Goal: Information Seeking & Learning: Check status

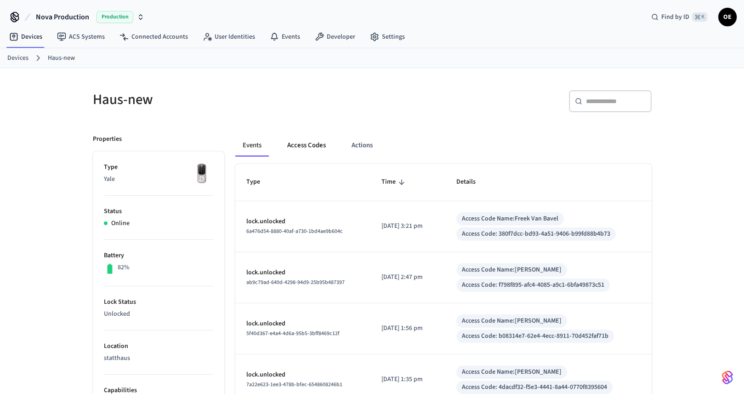
click at [306, 146] on button "Access Codes" at bounding box center [306, 145] width 53 height 22
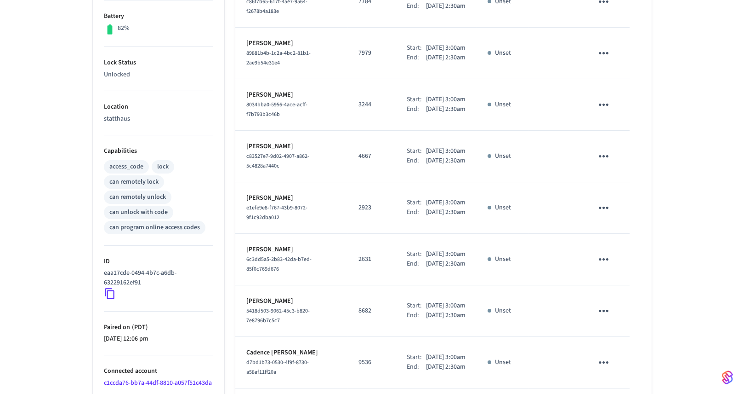
scroll to position [270, 0]
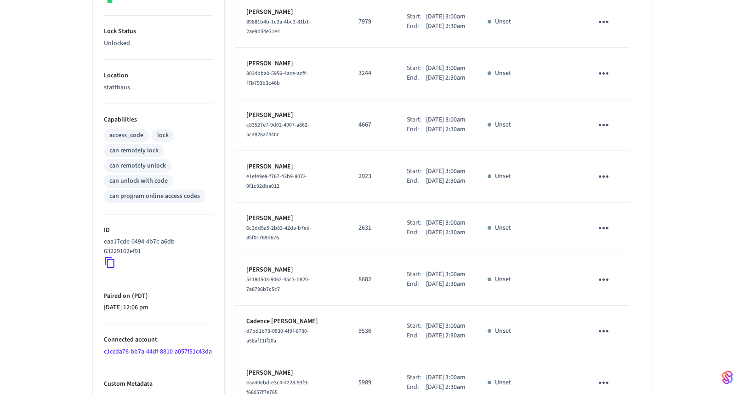
click at [138, 350] on link "c1ccda76-bb7a-44df-8810-a057f51c43da" at bounding box center [158, 351] width 108 height 9
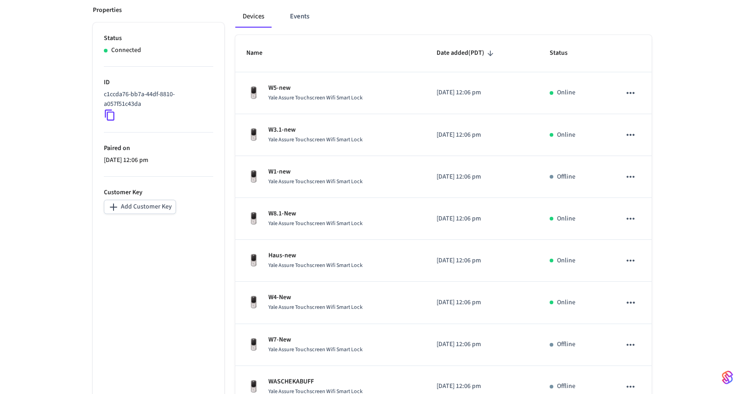
scroll to position [275, 0]
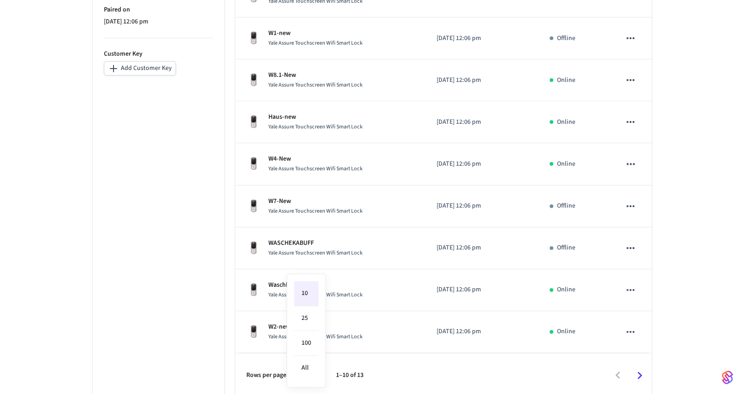
click at [313, 372] on body "Nova Production Production Find by ID ⌘ K OE Devices ACS Systems Connected Acco…" at bounding box center [372, 61] width 744 height 673
click at [311, 365] on li "All" at bounding box center [306, 367] width 24 height 24
type input "**"
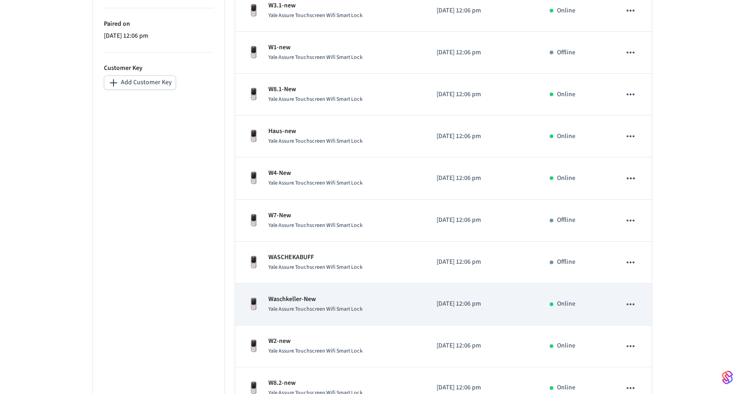
scroll to position [256, 0]
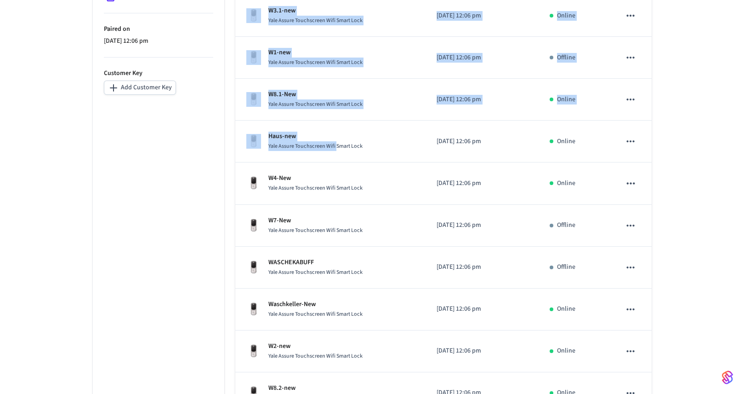
drag, startPoint x: 337, startPoint y: 143, endPoint x: 220, endPoint y: 185, distance: 124.0
click at [221, 185] on div "Properties Status Connected ID c1ccda76-bb7a-44df-8810-a057f51c43da Paired on […" at bounding box center [367, 208] width 570 height 667
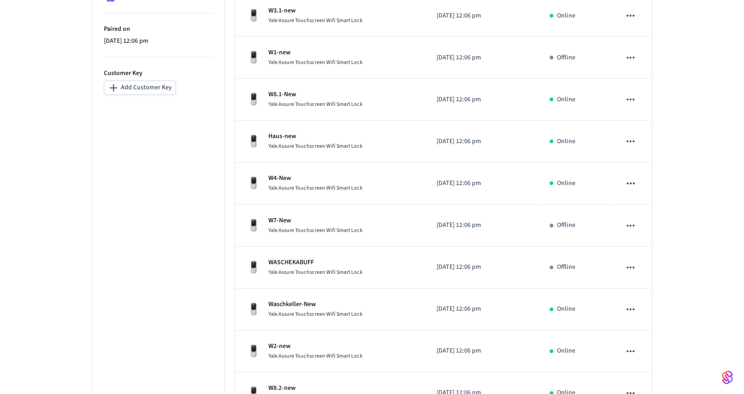
click at [217, 210] on ul "Status Connected ID c1ccda76-bb7a-44df-8810-a057f51c43da Paired on [DATE] 12:06…" at bounding box center [158, 222] width 131 height 639
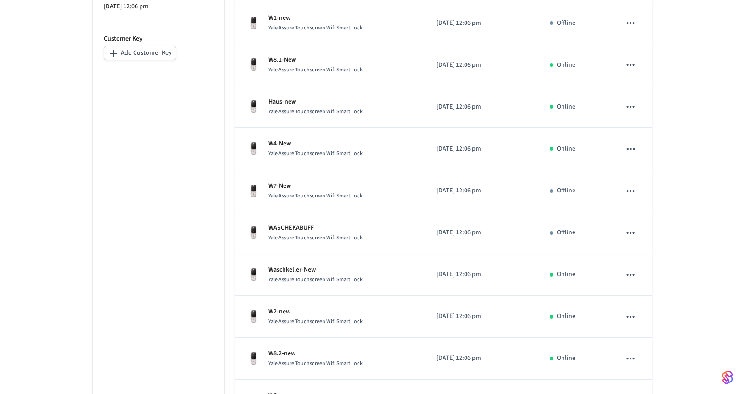
scroll to position [286, 0]
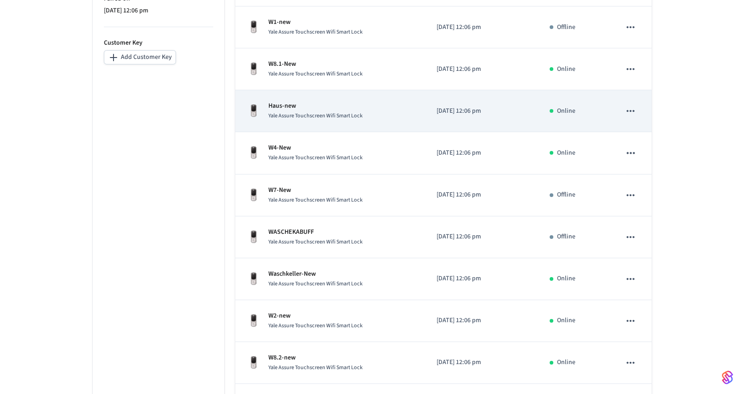
click at [297, 101] on p "Haus-new" at bounding box center [315, 106] width 94 height 10
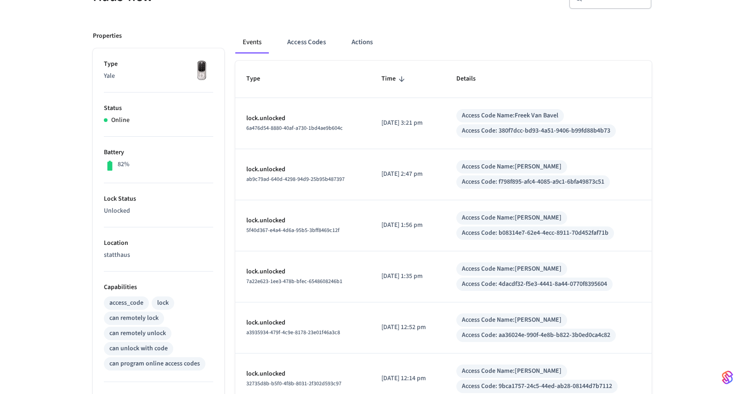
scroll to position [109, 0]
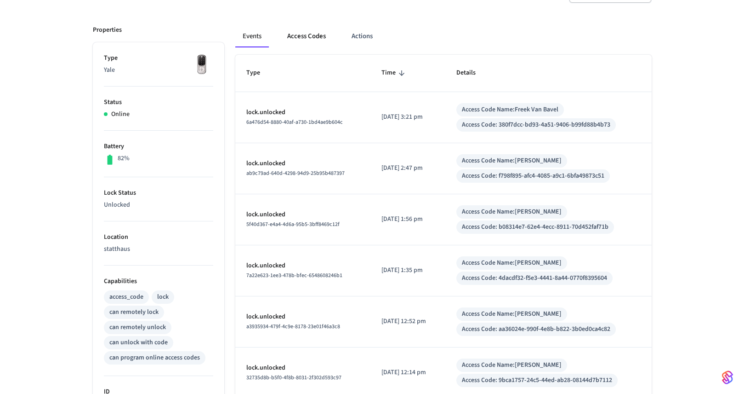
click at [314, 38] on button "Access Codes" at bounding box center [306, 36] width 53 height 22
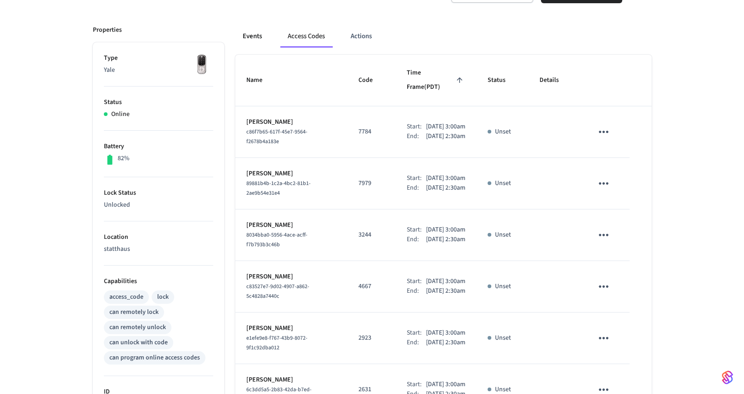
click at [257, 42] on button "Events" at bounding box center [252, 36] width 34 height 22
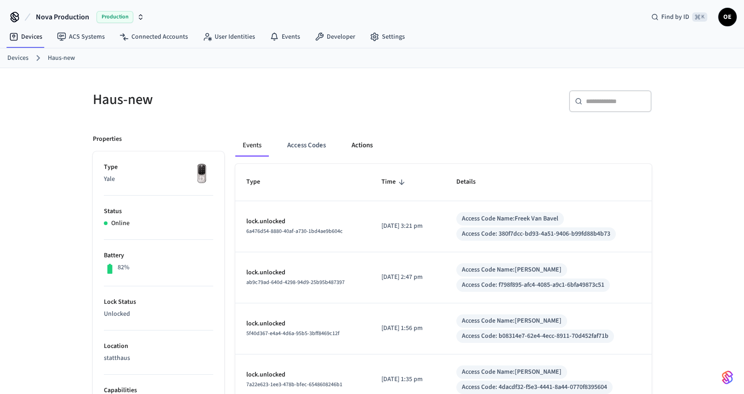
scroll to position [359, 0]
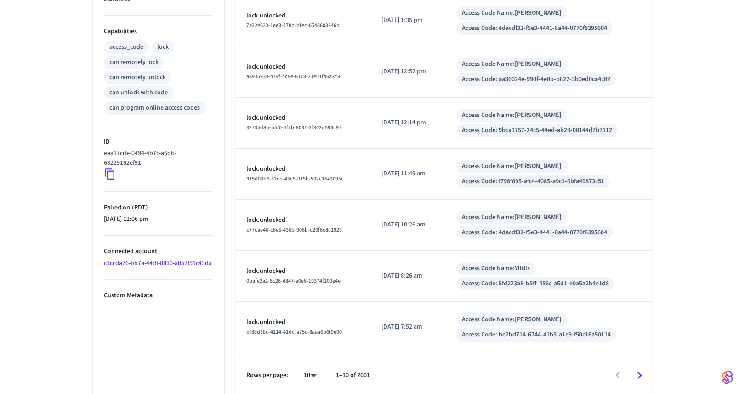
click at [314, 376] on body "Nova Production Production Find by ID ⌘ K OE Devices ACS Systems Connected Acco…" at bounding box center [372, 19] width 744 height 756
click at [310, 369] on li "100" at bounding box center [306, 367] width 24 height 24
type input "***"
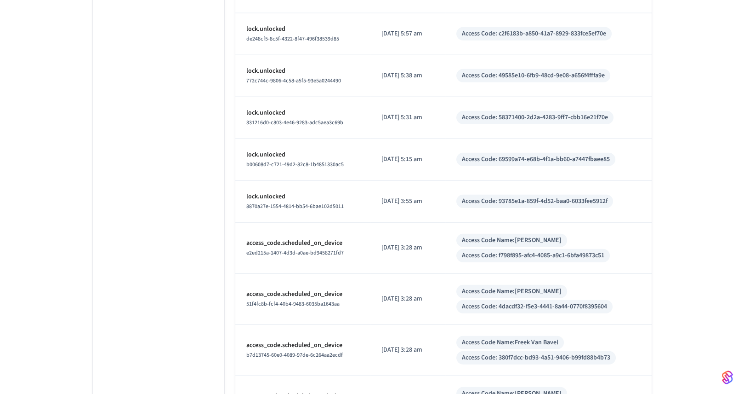
scroll to position [4463, 0]
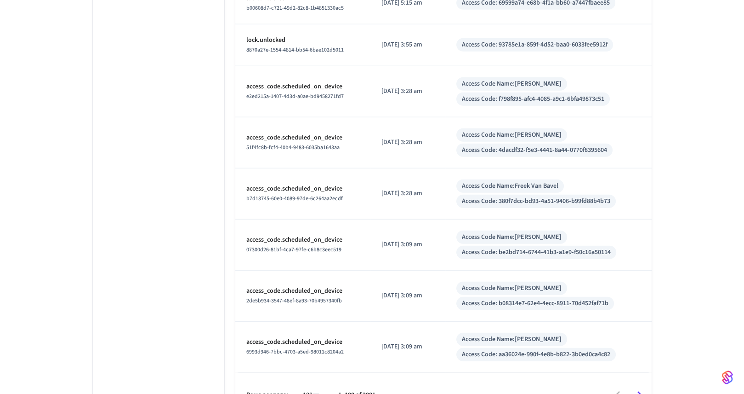
click at [637, 388] on icon "Go to next page" at bounding box center [640, 395] width 14 height 14
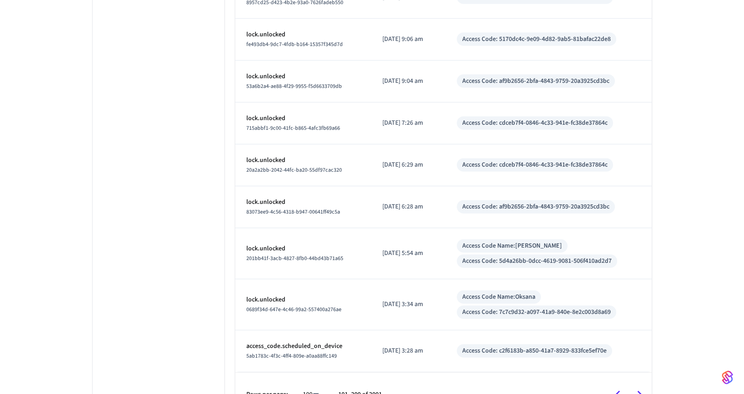
scroll to position [4160, 0]
click at [637, 387] on icon "Go to next page" at bounding box center [640, 394] width 14 height 14
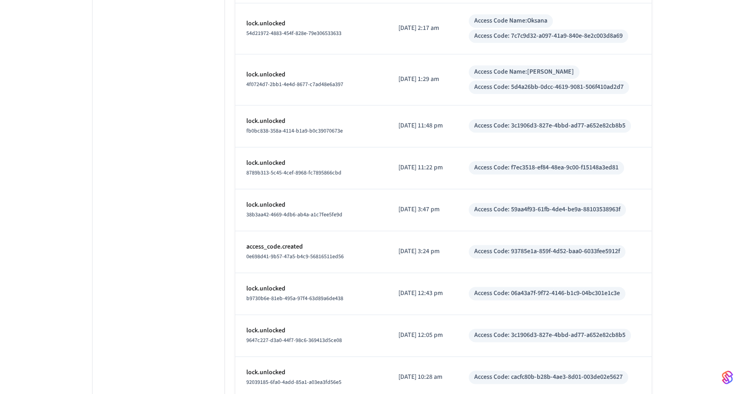
scroll to position [2677, 0]
